Goal: Transaction & Acquisition: Purchase product/service

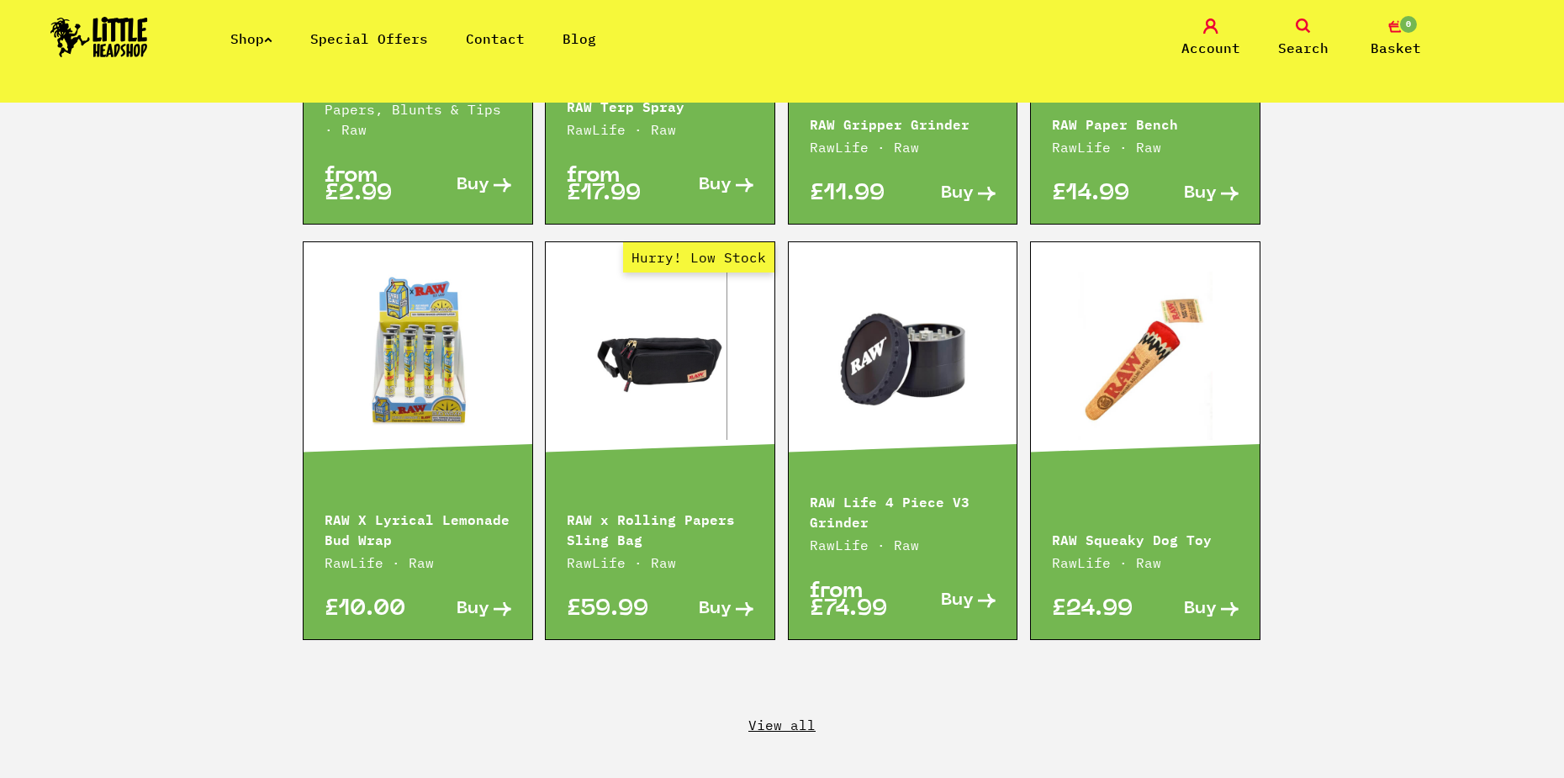
scroll to position [2775, 0]
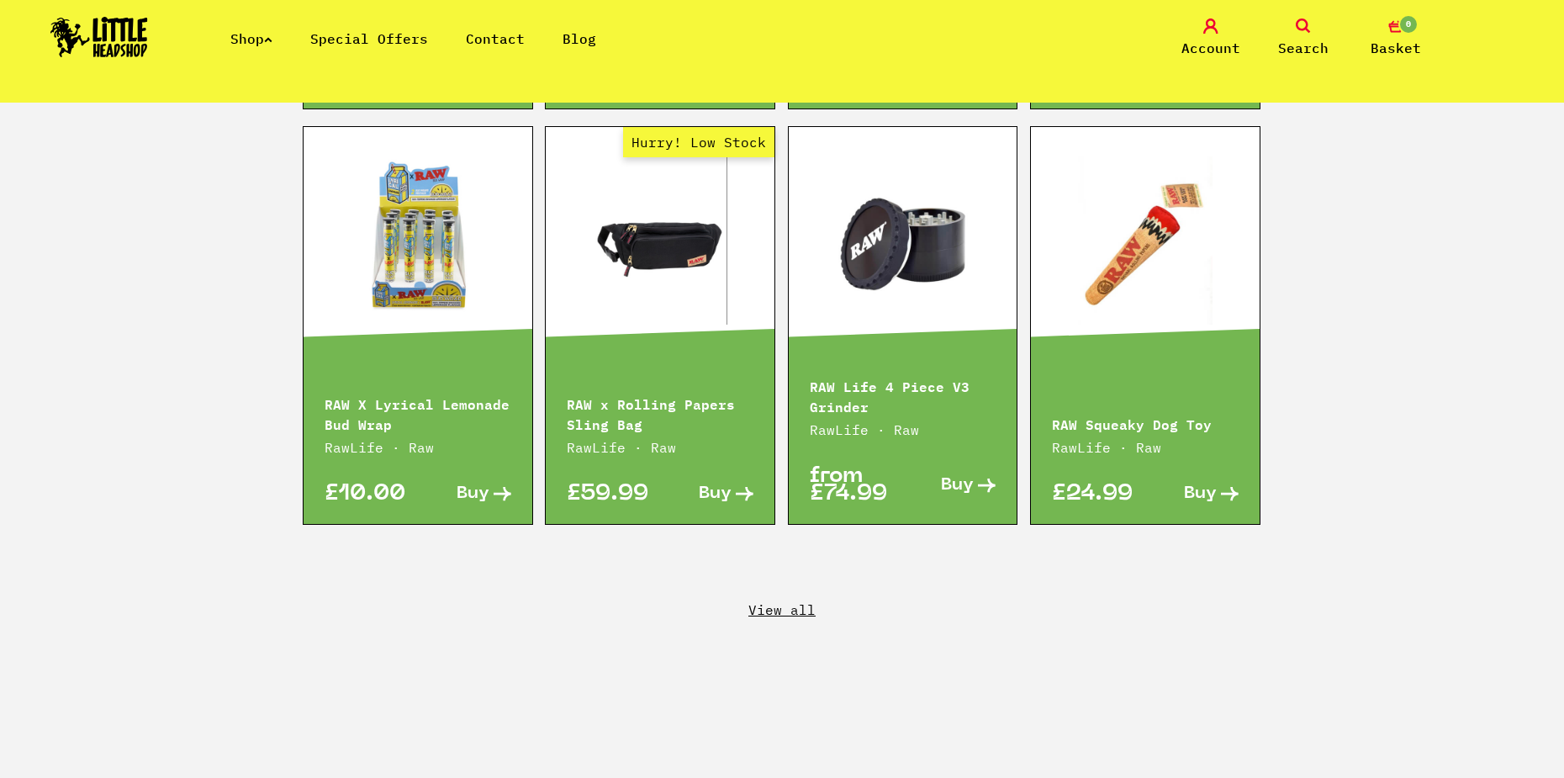
click at [432, 283] on link at bounding box center [418, 240] width 229 height 168
click at [776, 601] on link "View all" at bounding box center [782, 610] width 1564 height 19
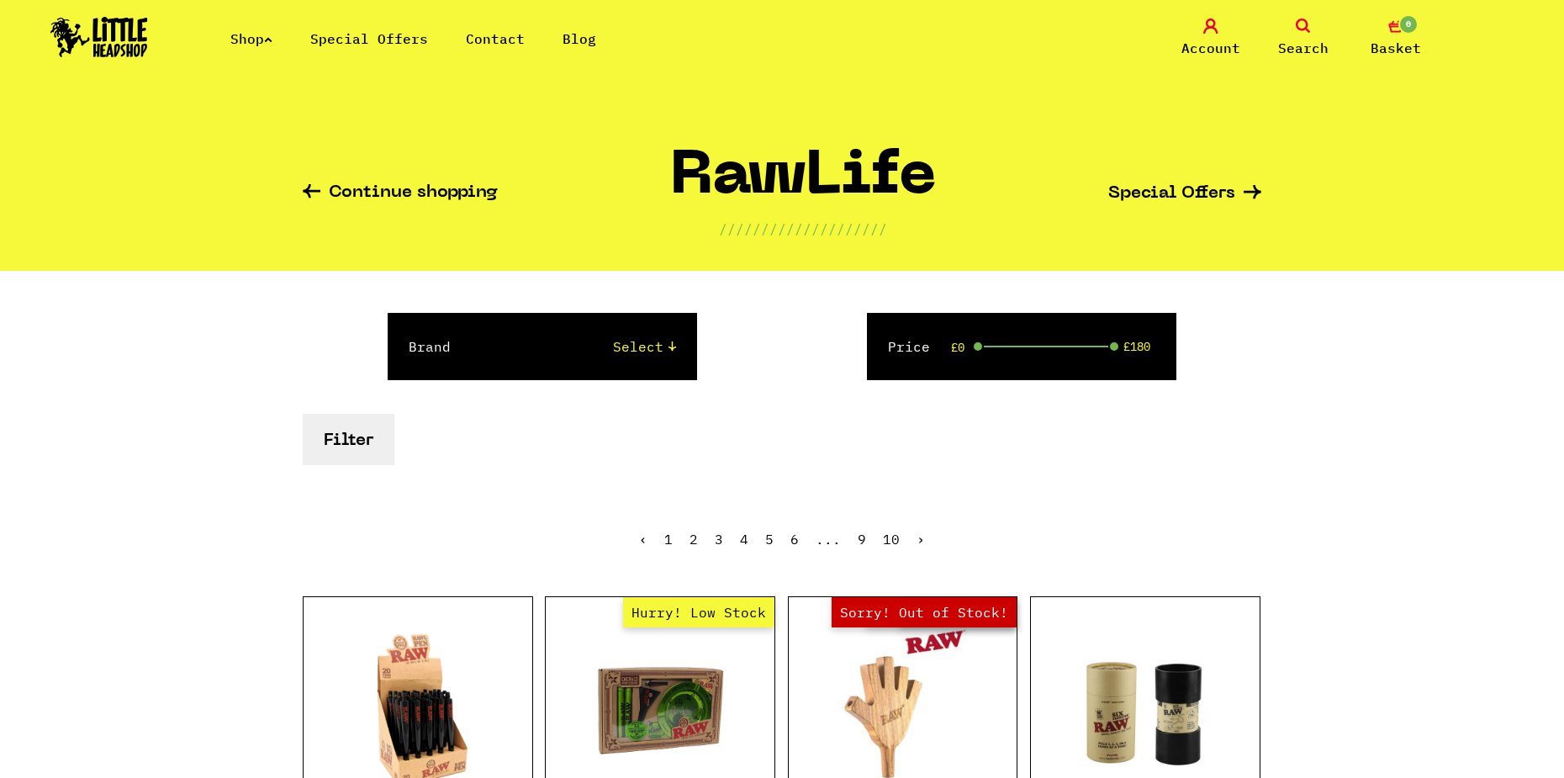
click at [251, 39] on link "Shop" at bounding box center [251, 38] width 42 height 17
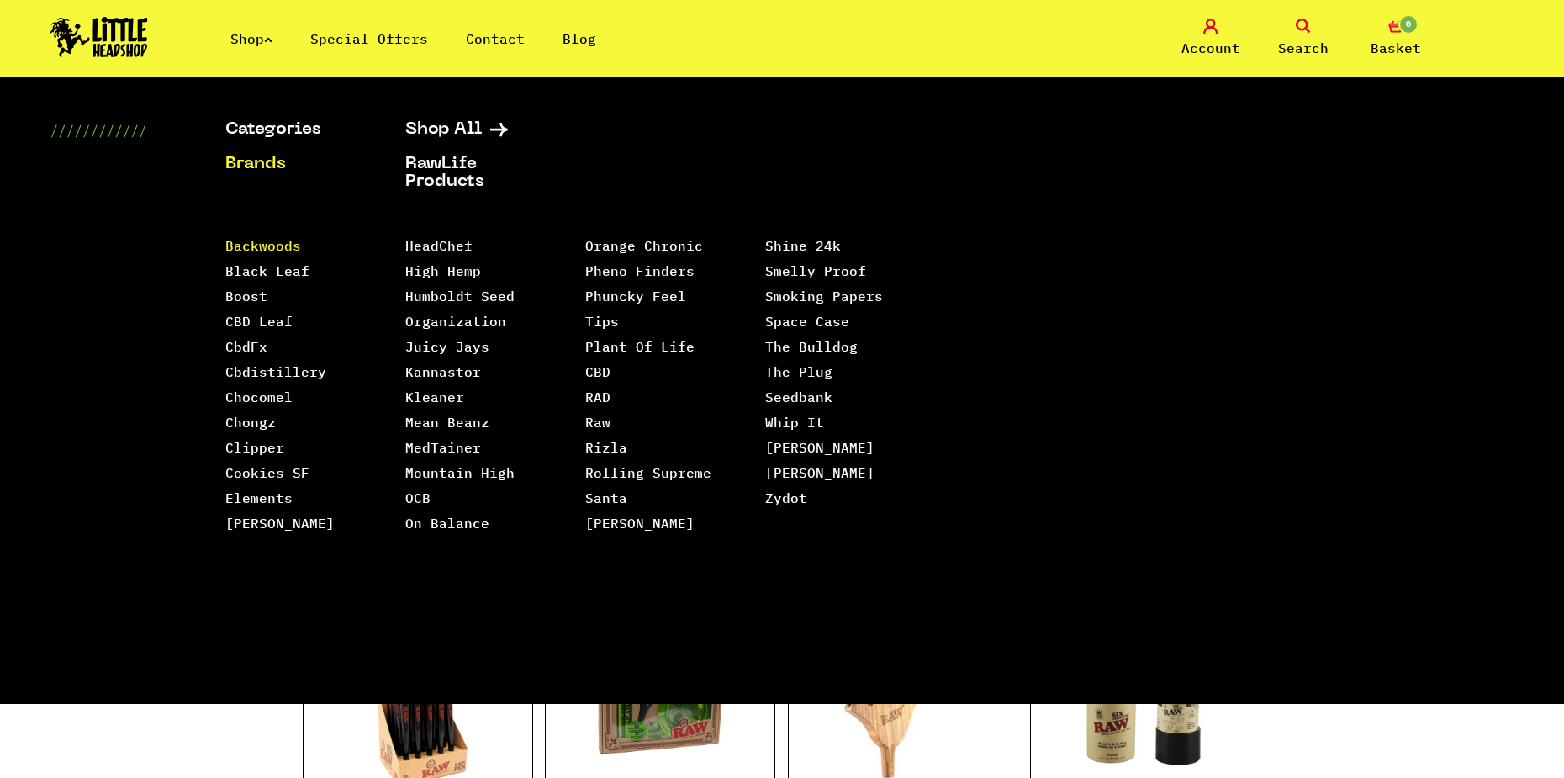
click at [267, 241] on link "Backwoods" at bounding box center [263, 245] width 76 height 17
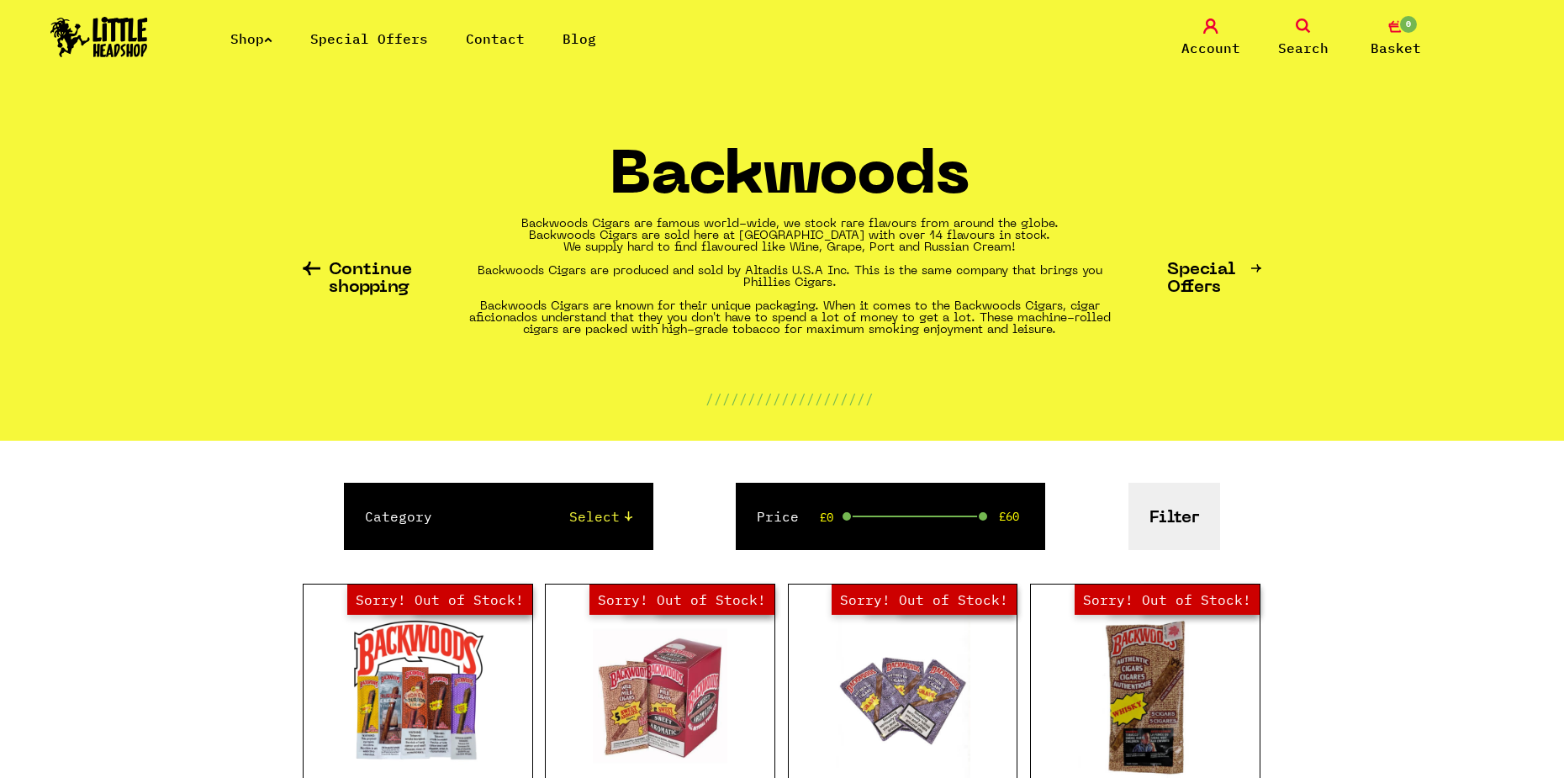
click at [242, 45] on link "Shop" at bounding box center [251, 38] width 42 height 17
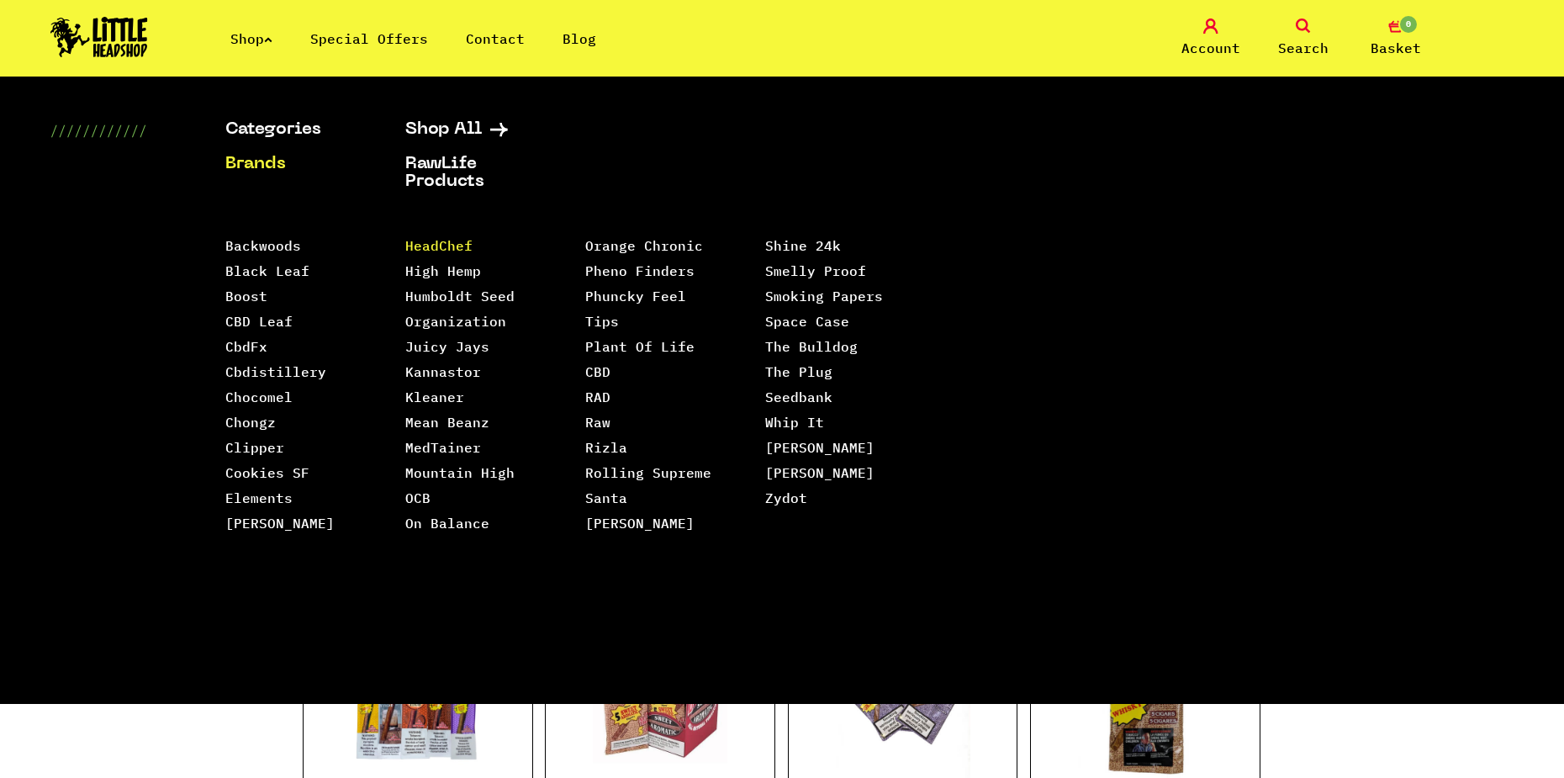
click at [422, 246] on link "HeadChef" at bounding box center [438, 245] width 67 height 17
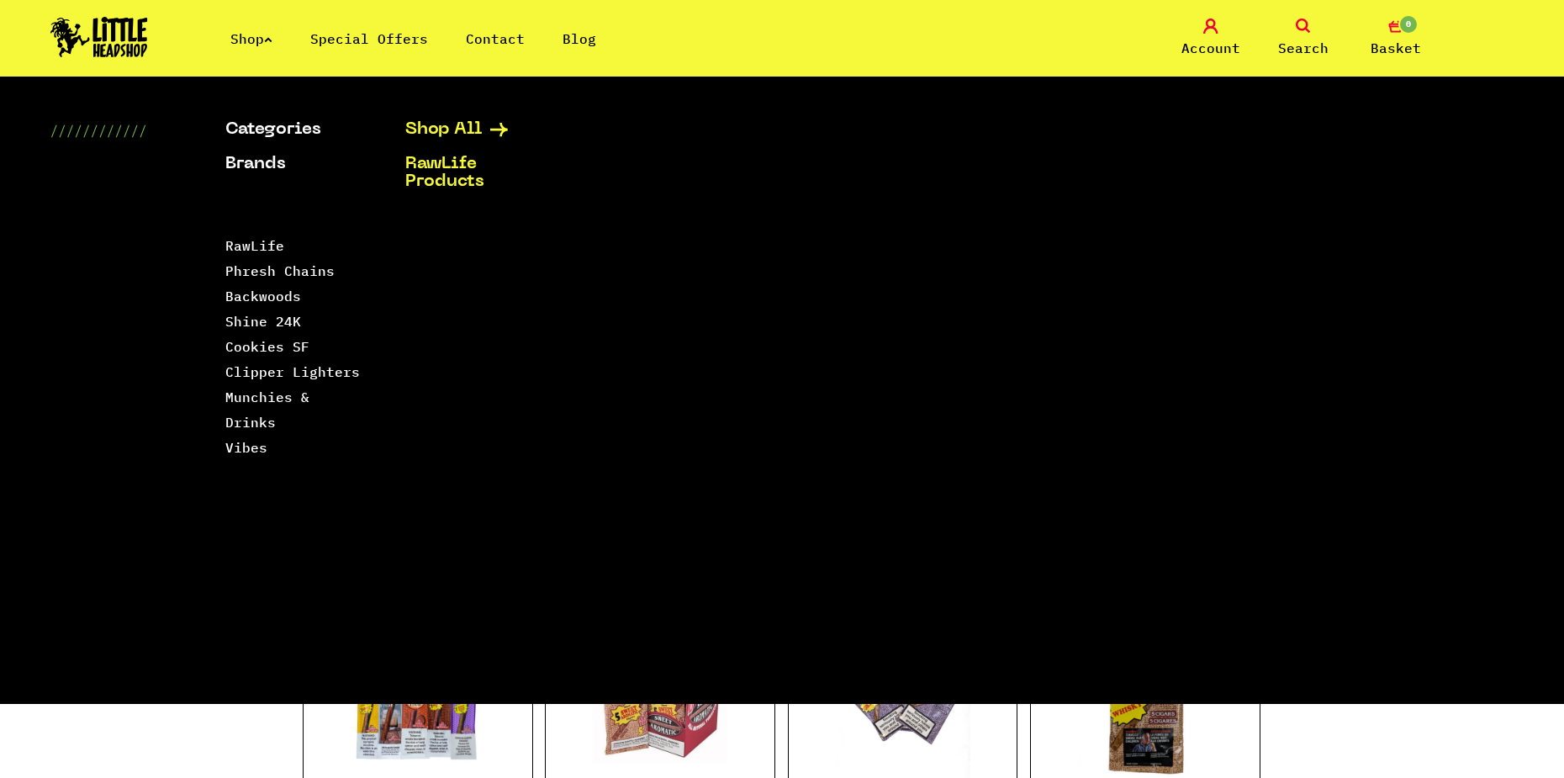
click at [458, 132] on link "Shop All" at bounding box center [474, 130] width 138 height 18
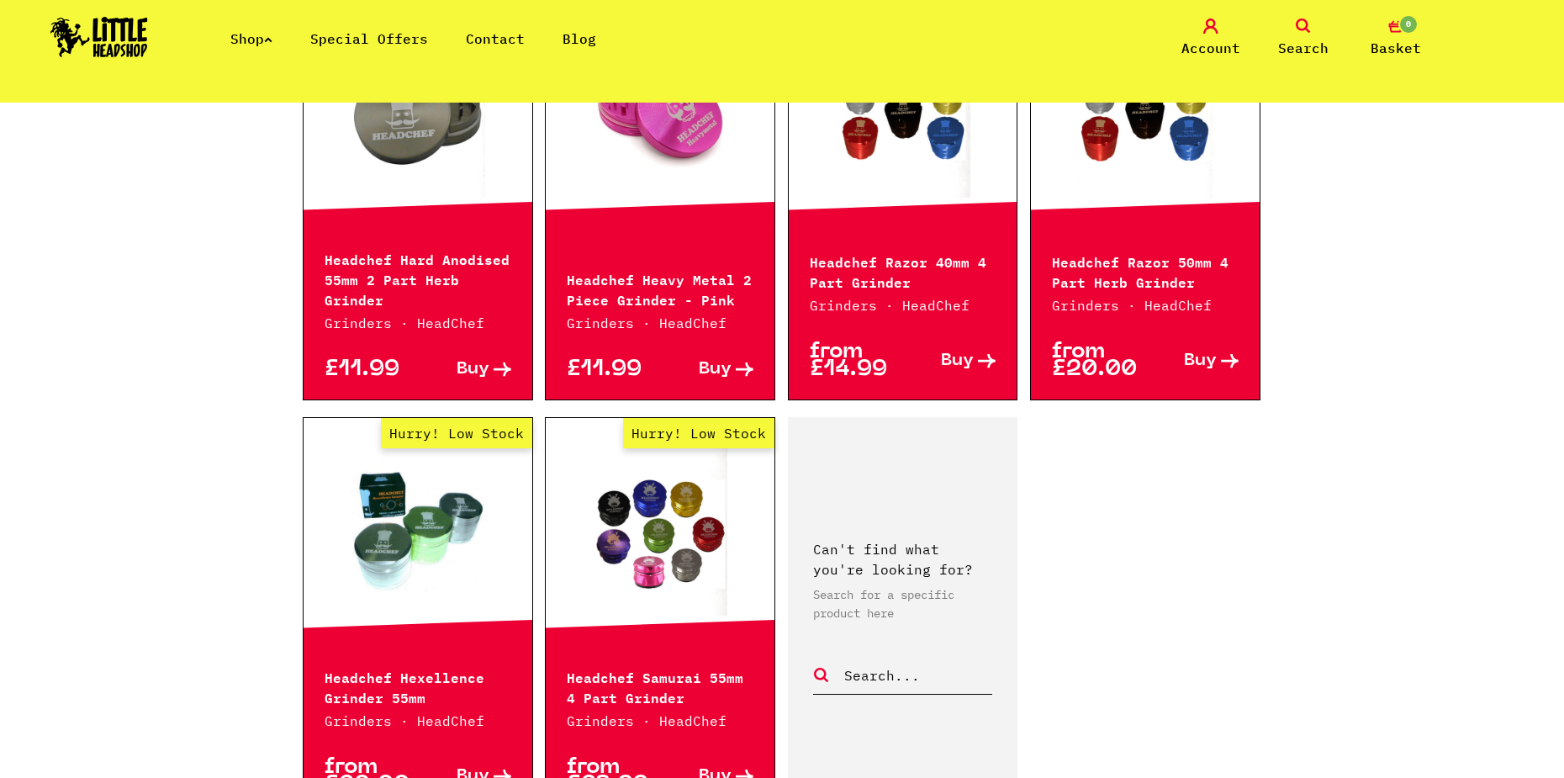
scroll to position [505, 0]
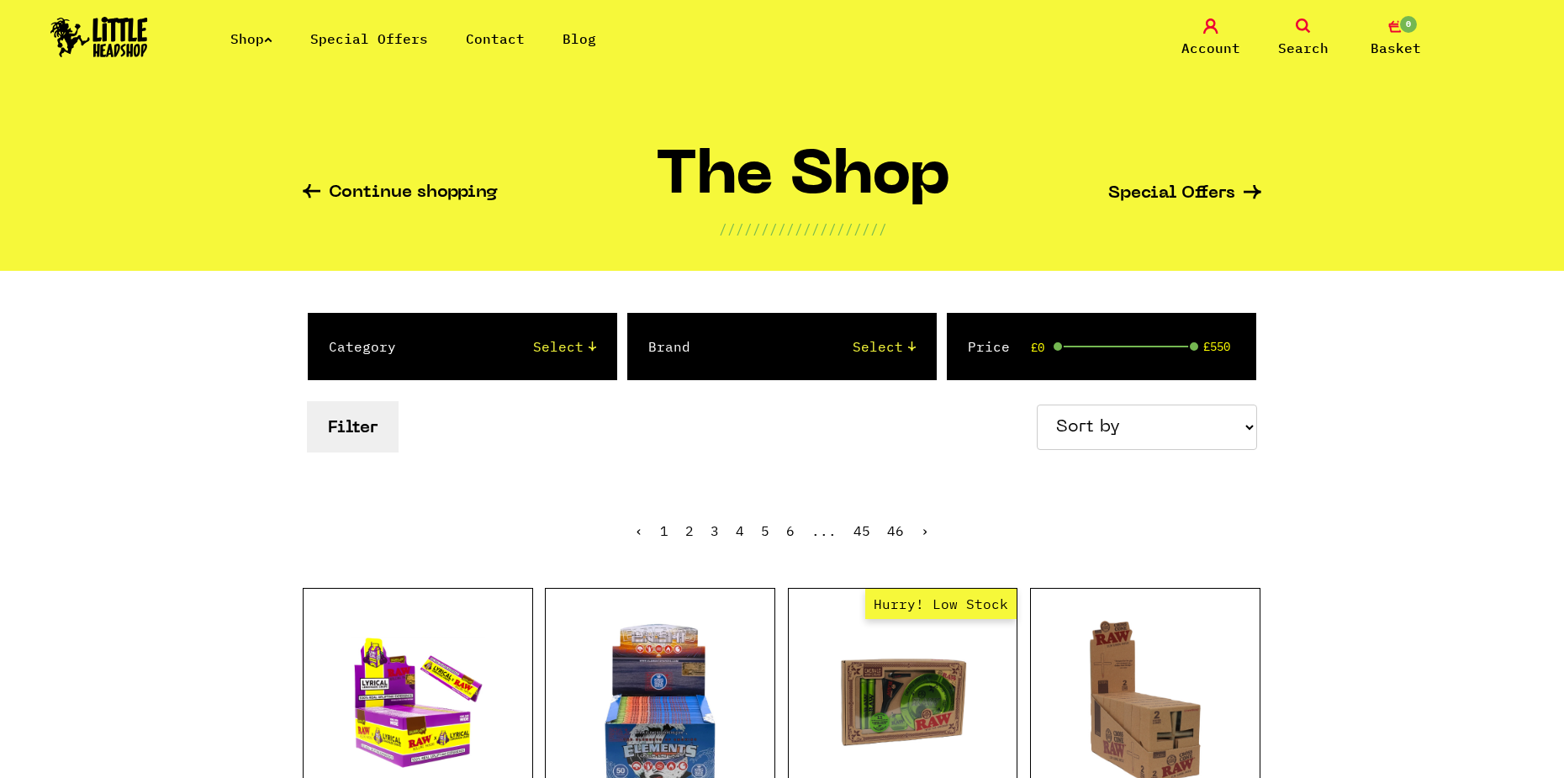
click at [1306, 24] on icon at bounding box center [1303, 26] width 15 height 15
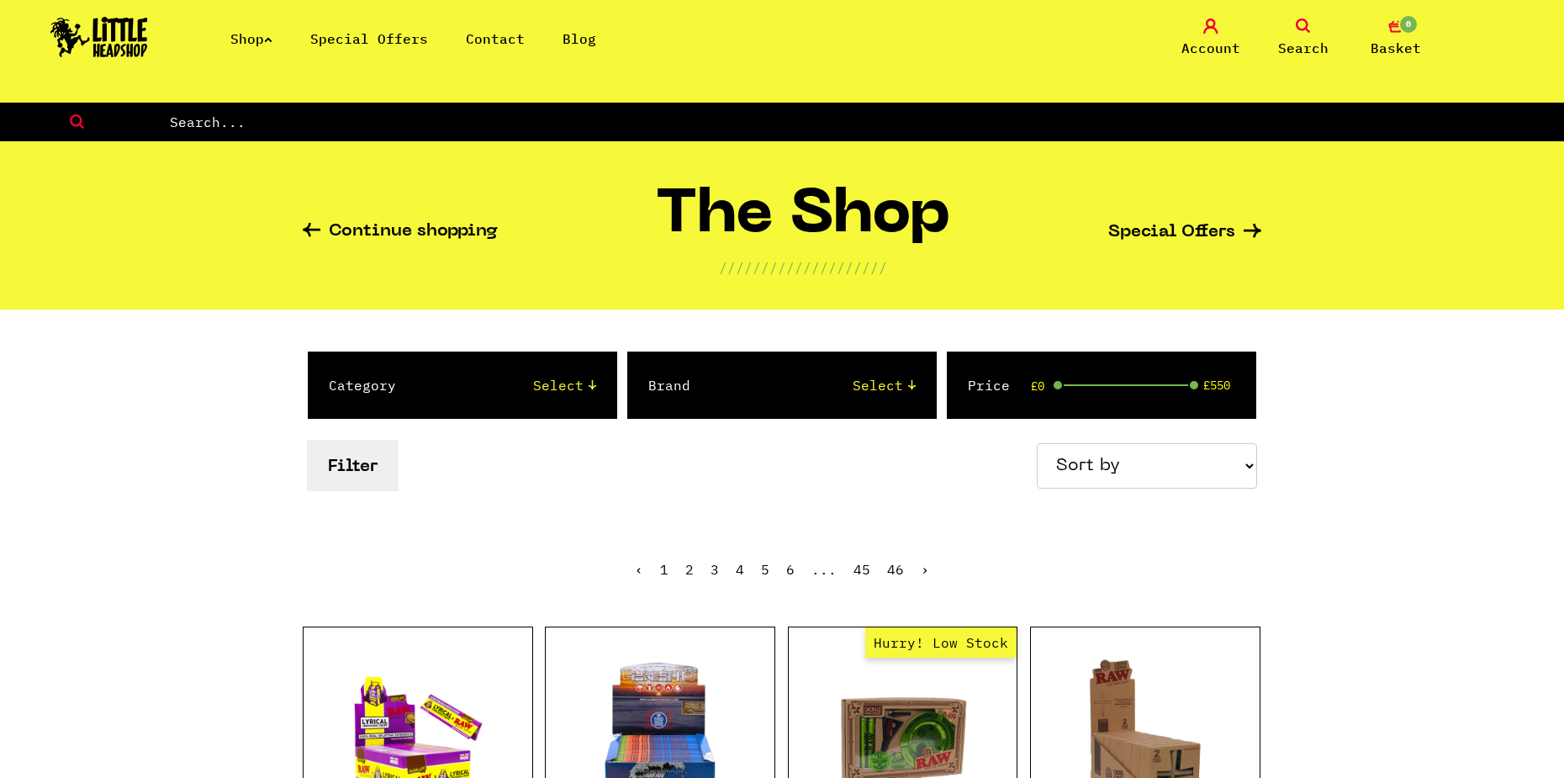
click at [838, 132] on input "text" at bounding box center [866, 122] width 1397 height 22
type input "wide"
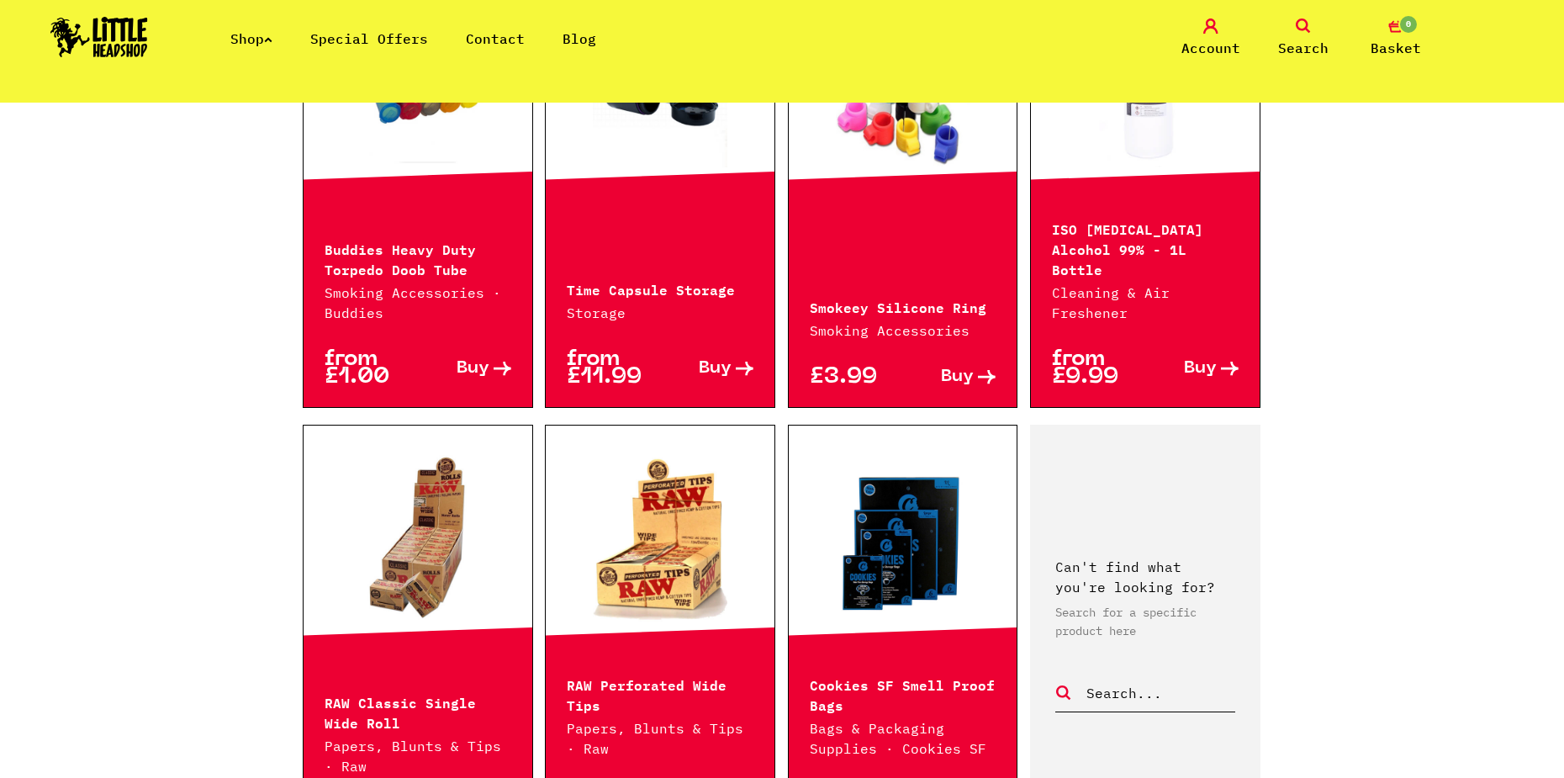
scroll to position [1598, 0]
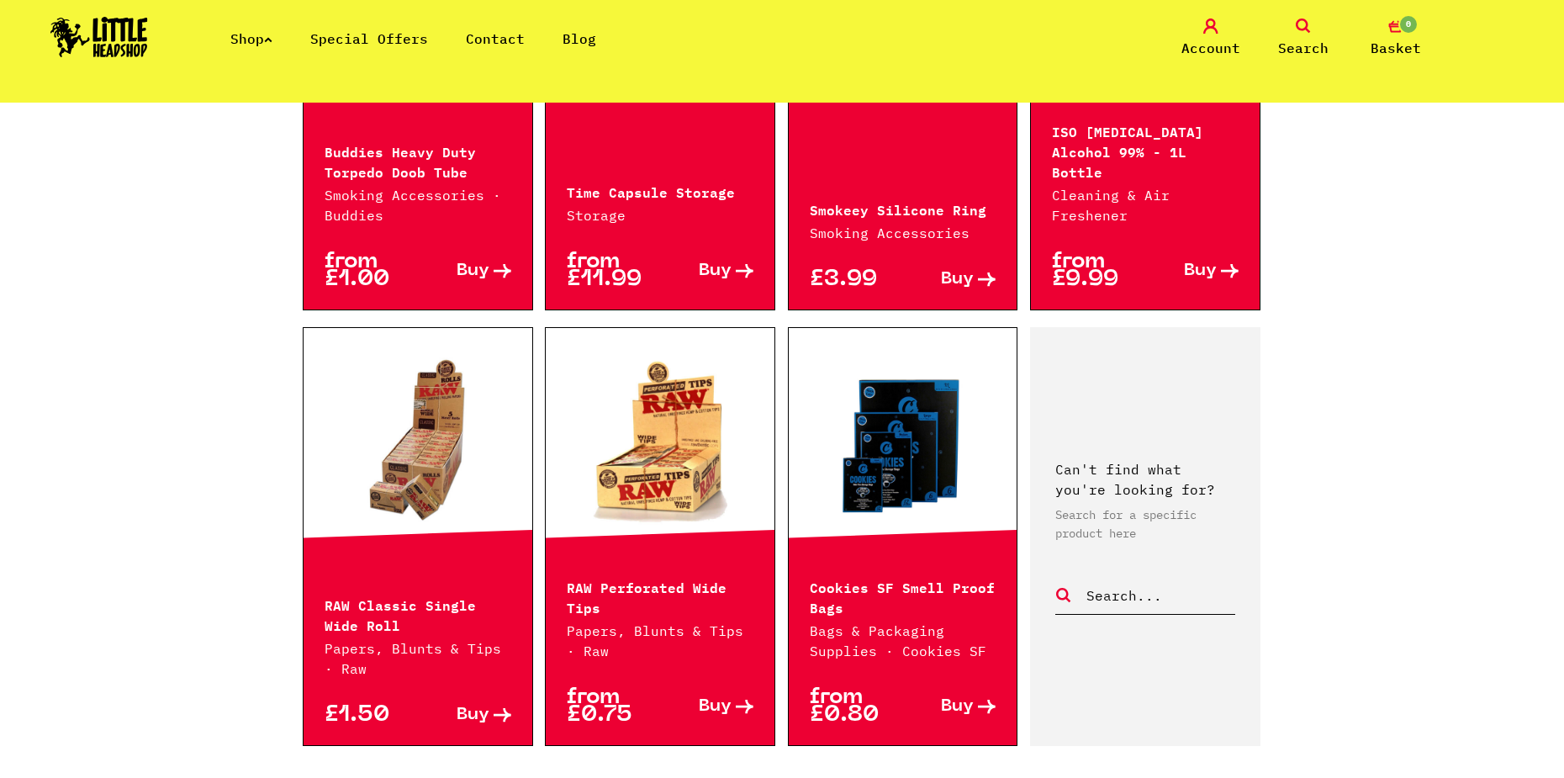
click at [715, 437] on link at bounding box center [660, 441] width 229 height 168
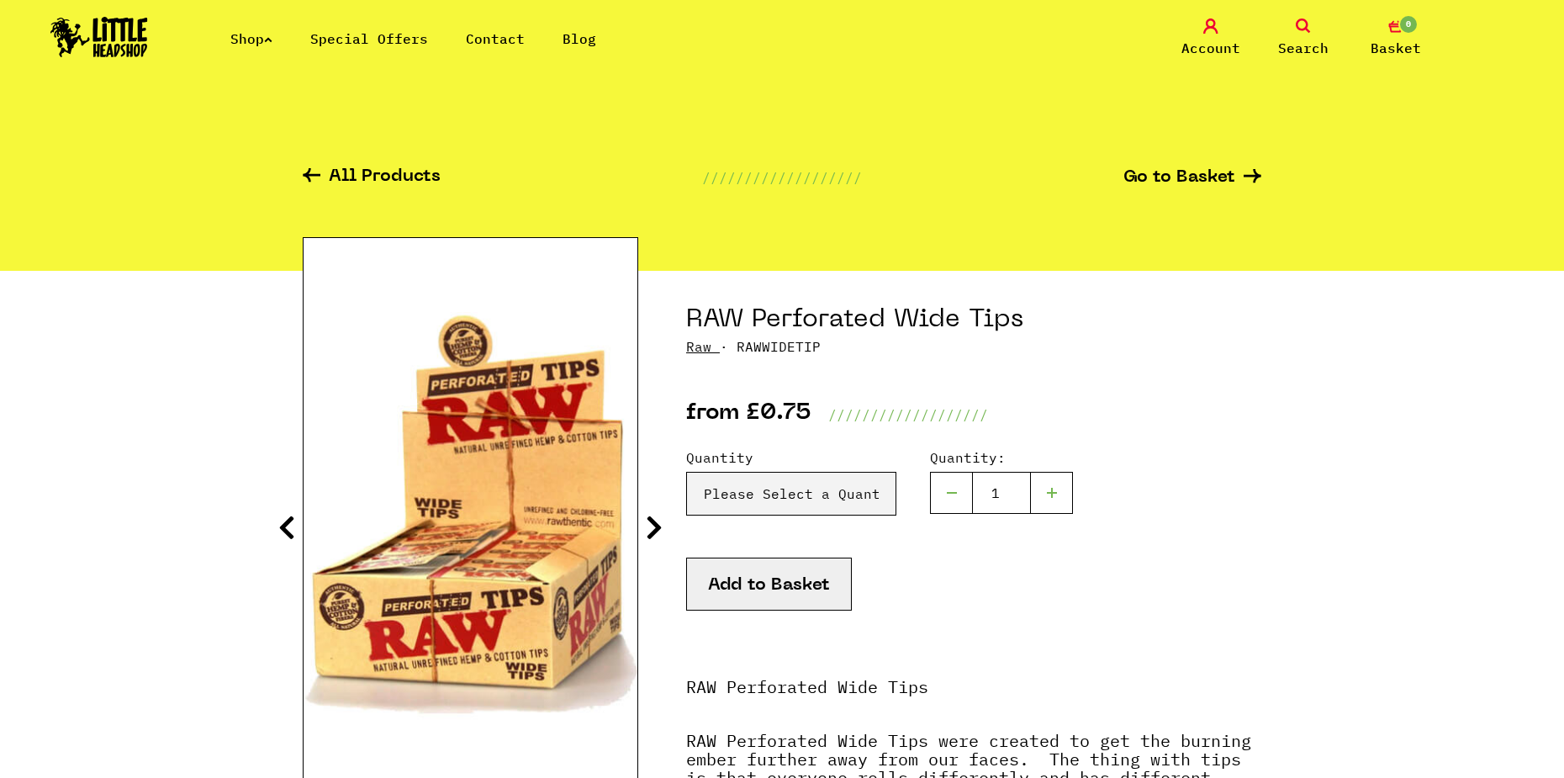
click at [131, 37] on img at bounding box center [99, 37] width 98 height 40
